Goal: Book appointment/travel/reservation

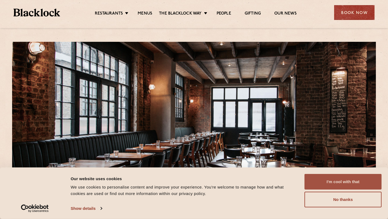
click at [318, 183] on button "I'm cool with that" at bounding box center [342, 182] width 77 height 16
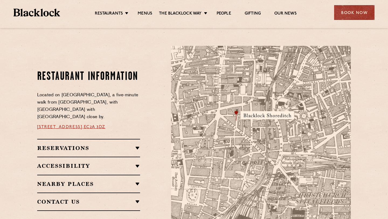
scroll to position [297, 0]
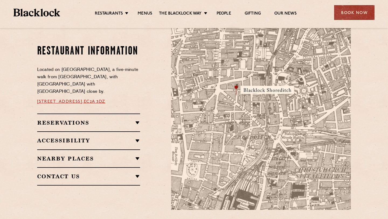
click at [123, 115] on div "Reservations Walk-Ins Walk-ins are always warmly welcome. Do pop in and we’ll g…" at bounding box center [88, 122] width 103 height 18
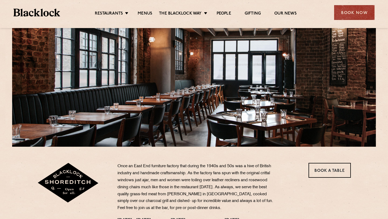
scroll to position [93, 0]
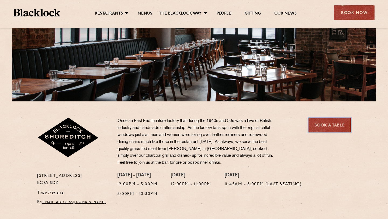
click at [313, 130] on link "Book a Table" at bounding box center [329, 124] width 42 height 15
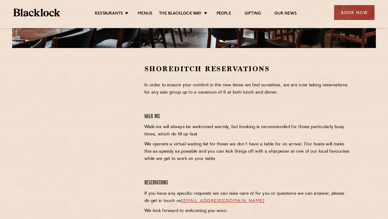
scroll to position [165, 0]
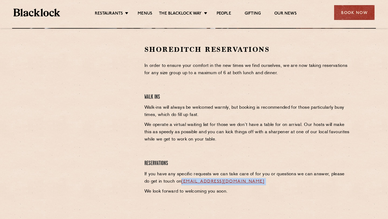
drag, startPoint x: 267, startPoint y: 179, endPoint x: 178, endPoint y: 179, distance: 89.4
click at [178, 179] on p "If you have any specific requests we can take care of for you or questions we c…" at bounding box center [247, 177] width 207 height 15
